Goal: Transaction & Acquisition: Purchase product/service

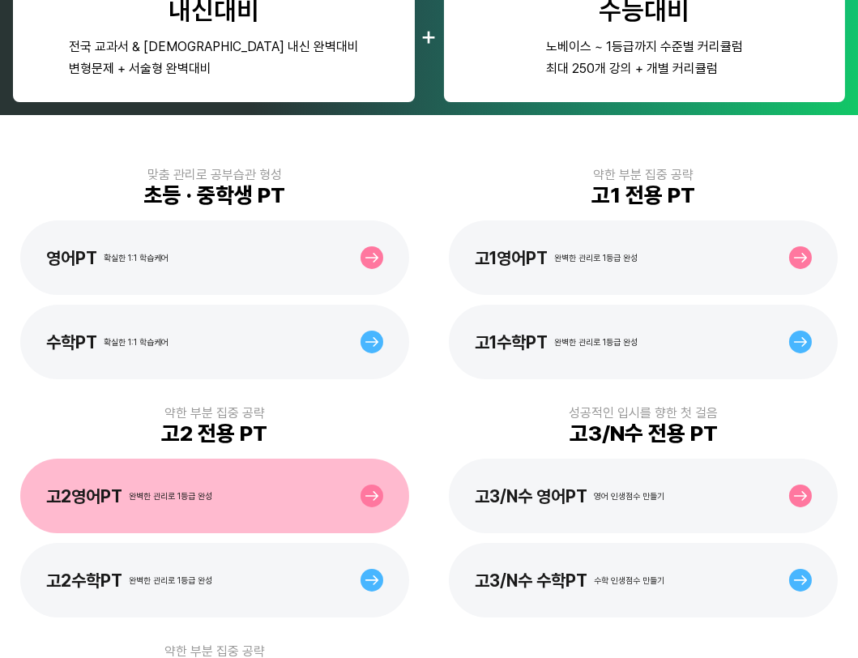
scroll to position [220, 0]
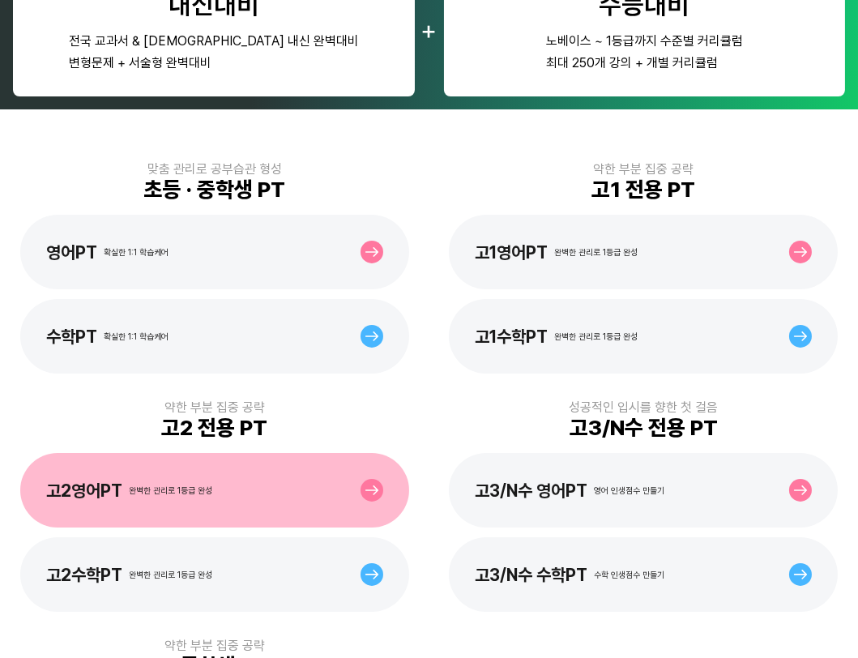
click at [318, 498] on div "고2영어PT 완벽한 관리로 1등급 완성" at bounding box center [214, 490] width 389 height 75
